Goal: Information Seeking & Learning: Learn about a topic

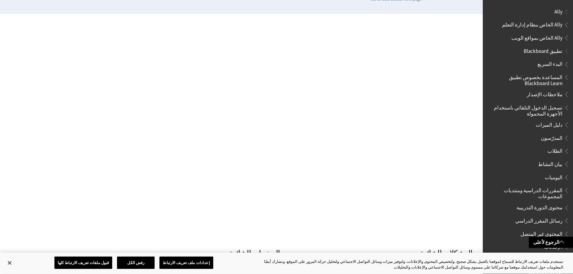
scroll to position [561, 0]
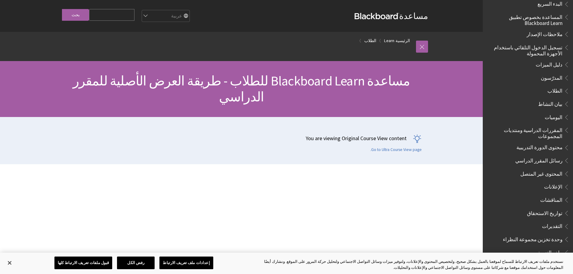
scroll to position [90, 0]
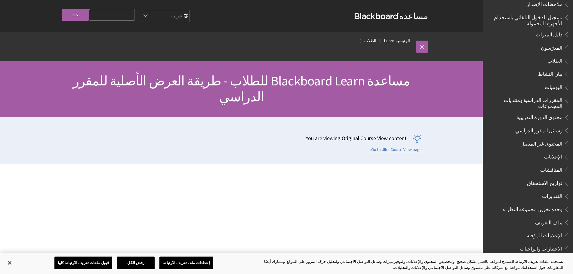
click at [565, 152] on span "Book outline for Blackboard App Help" at bounding box center [565, 156] width 6 height 8
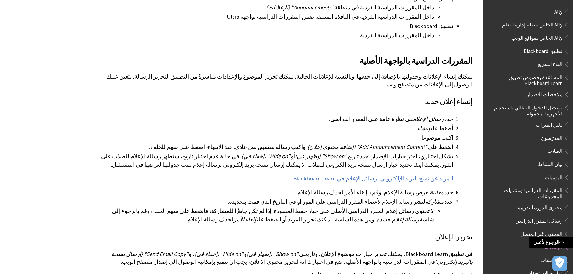
scroll to position [1294, 0]
